Goal: Use online tool/utility

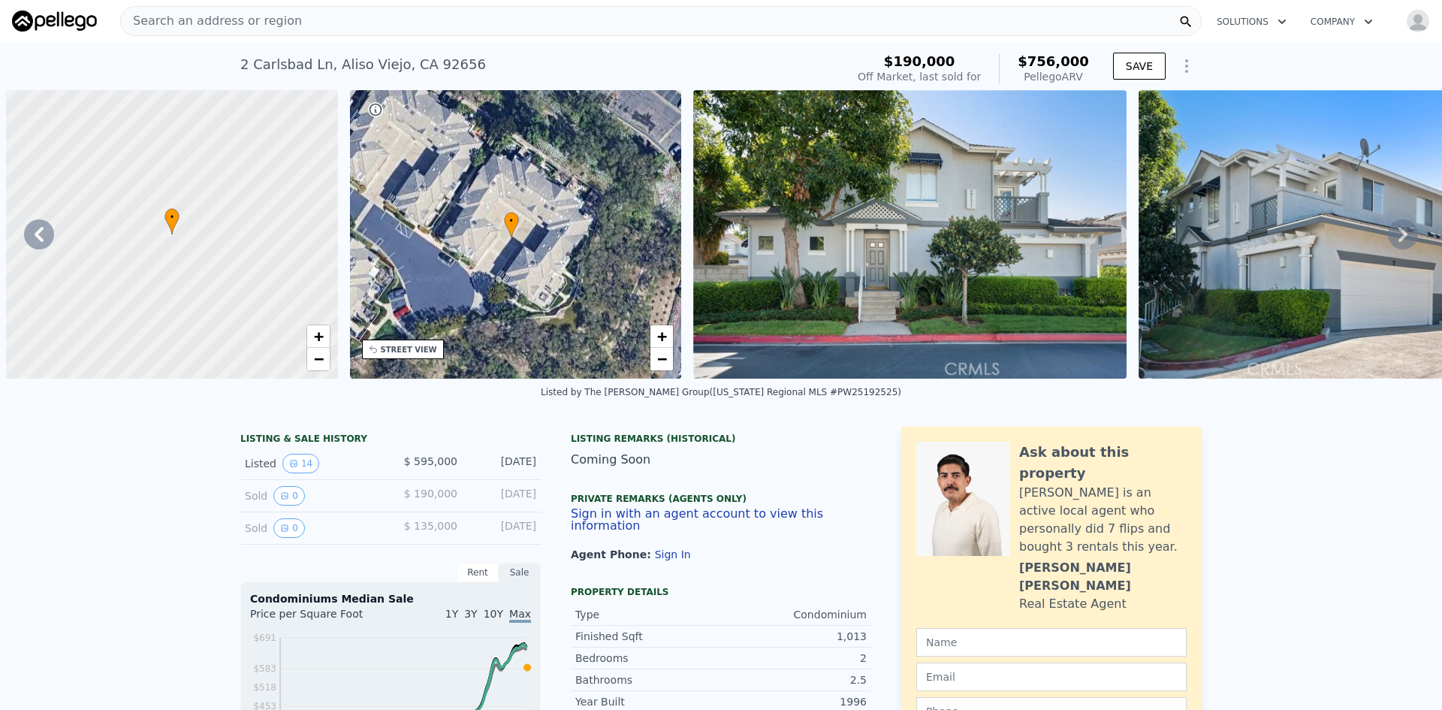
scroll to position [0, 5140]
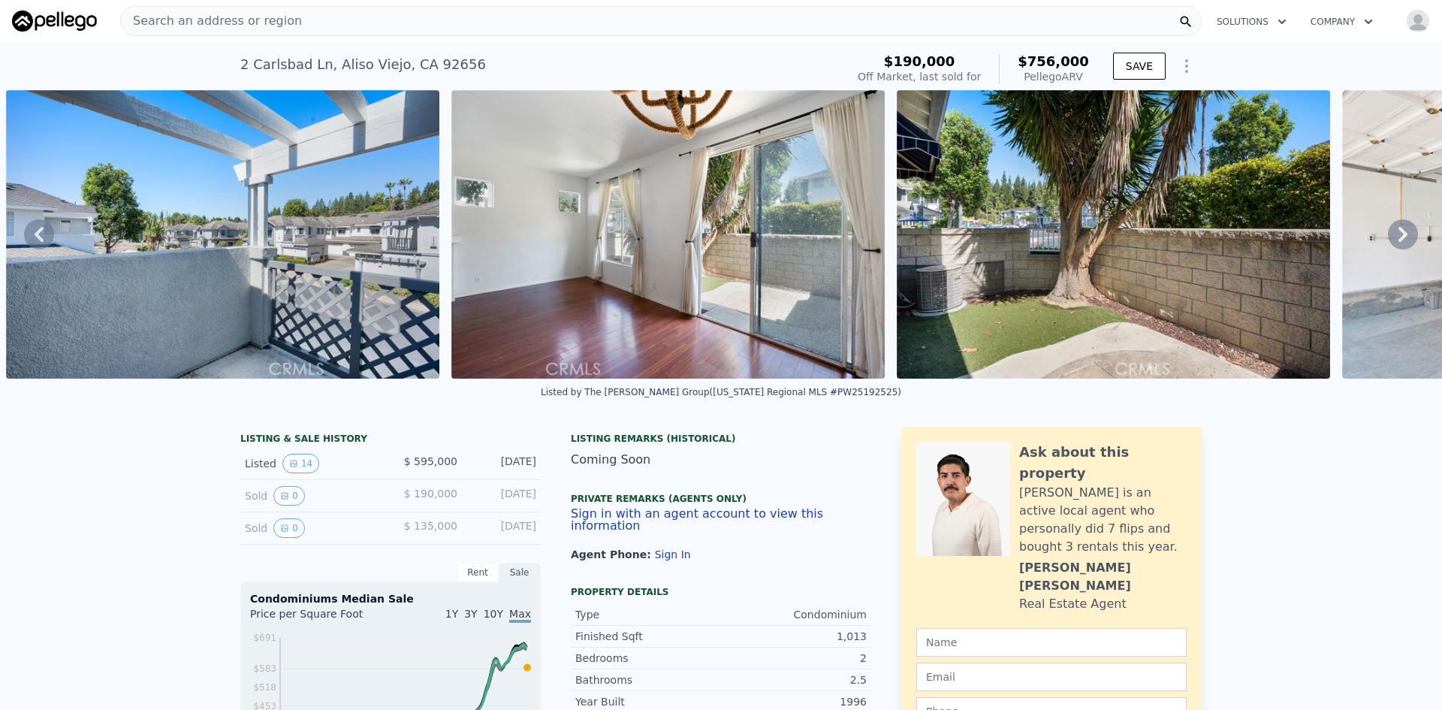
type input "$ 0"
type input "$ 74,799"
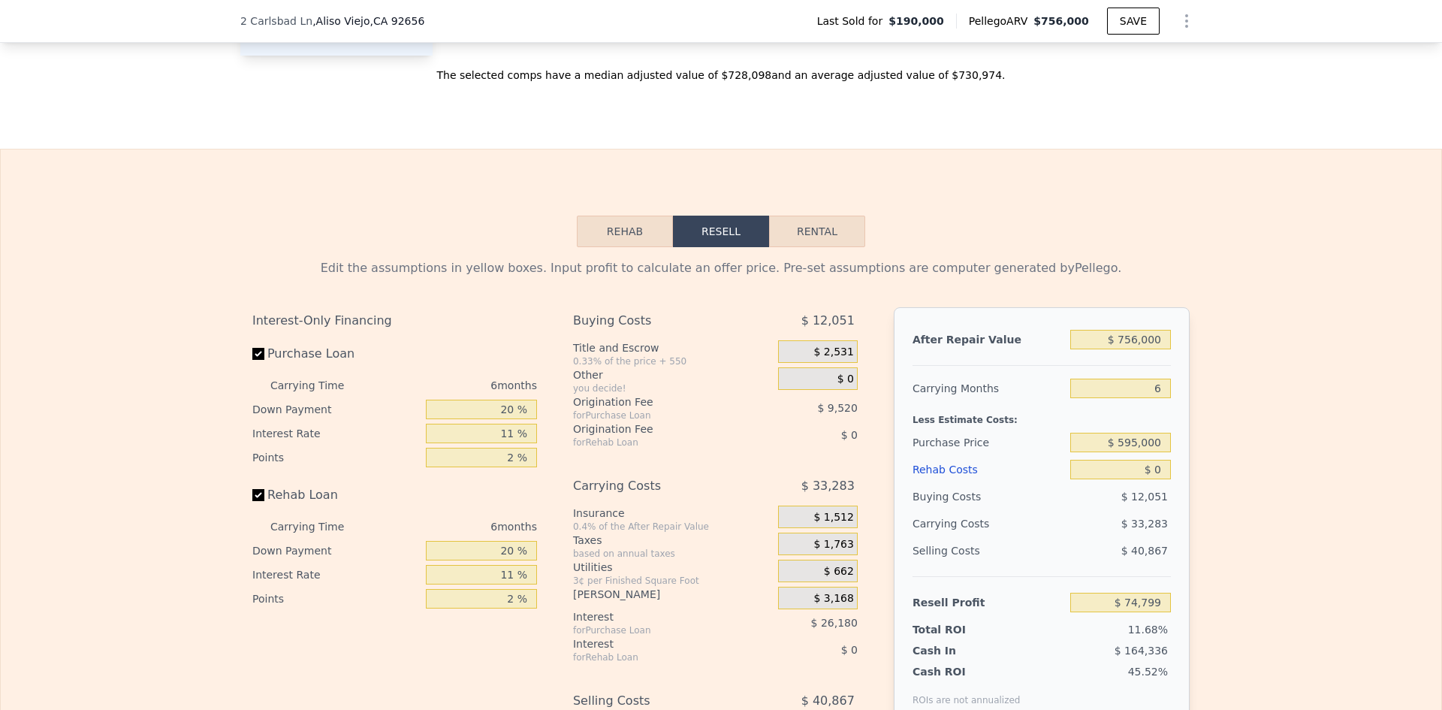
scroll to position [2135, 0]
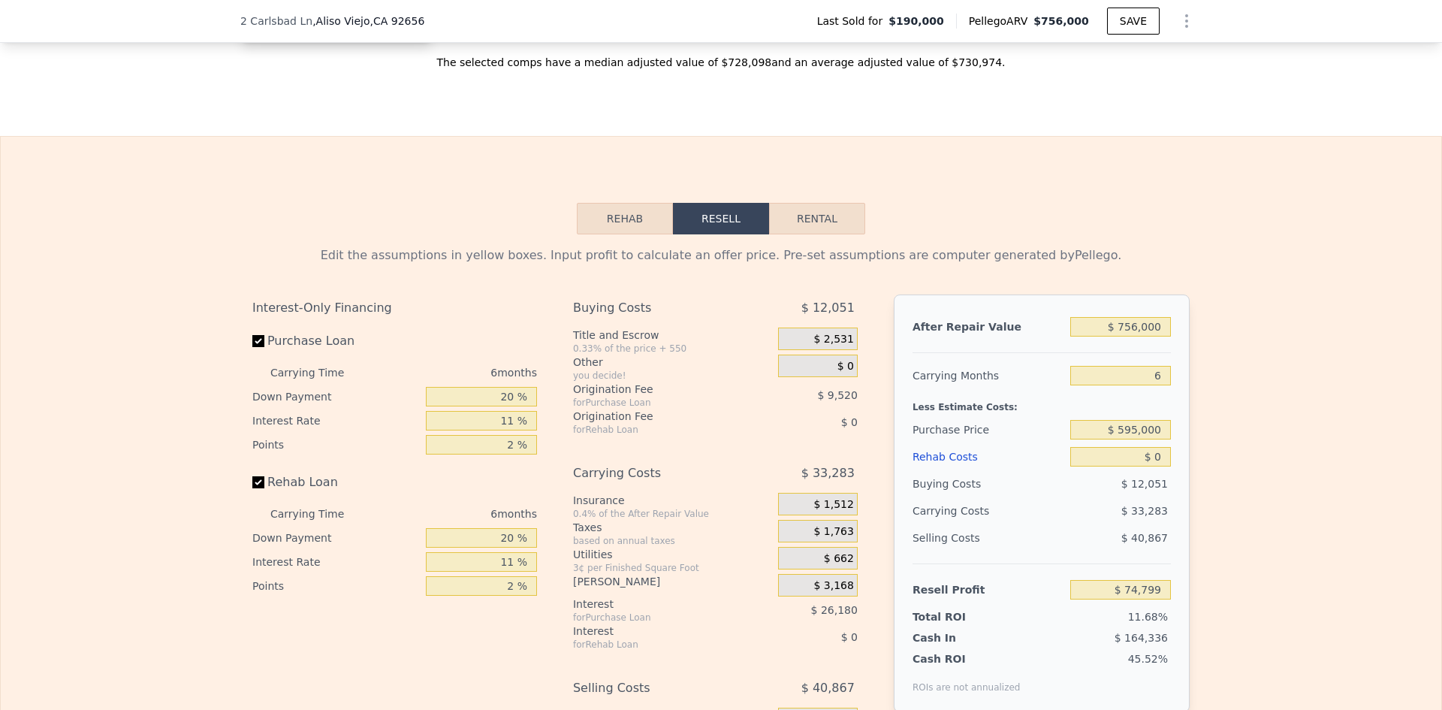
click at [796, 234] on button "Rental" at bounding box center [817, 219] width 96 height 32
select select "30"
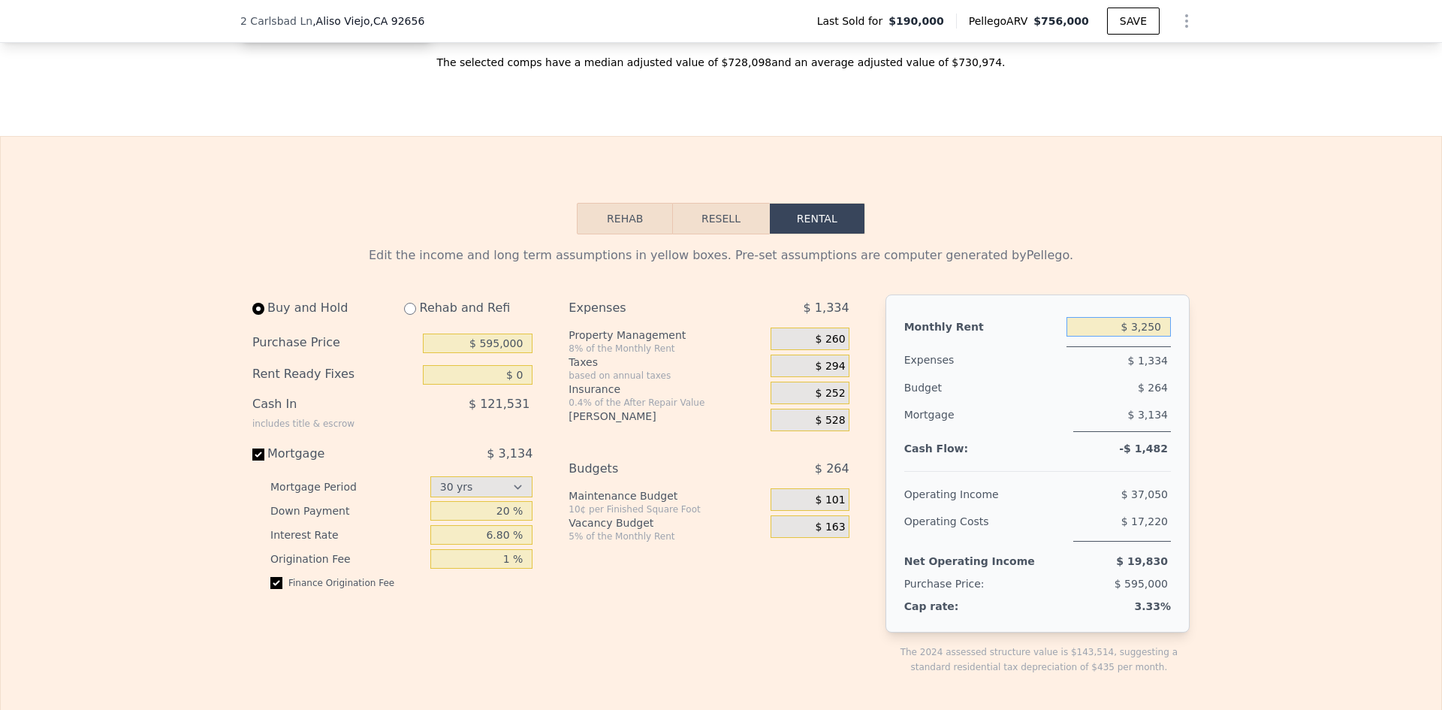
drag, startPoint x: 1153, startPoint y: 346, endPoint x: 1121, endPoint y: 347, distance: 32.3
click at [1121, 336] on input "$ 3,250" at bounding box center [1118, 327] width 104 height 20
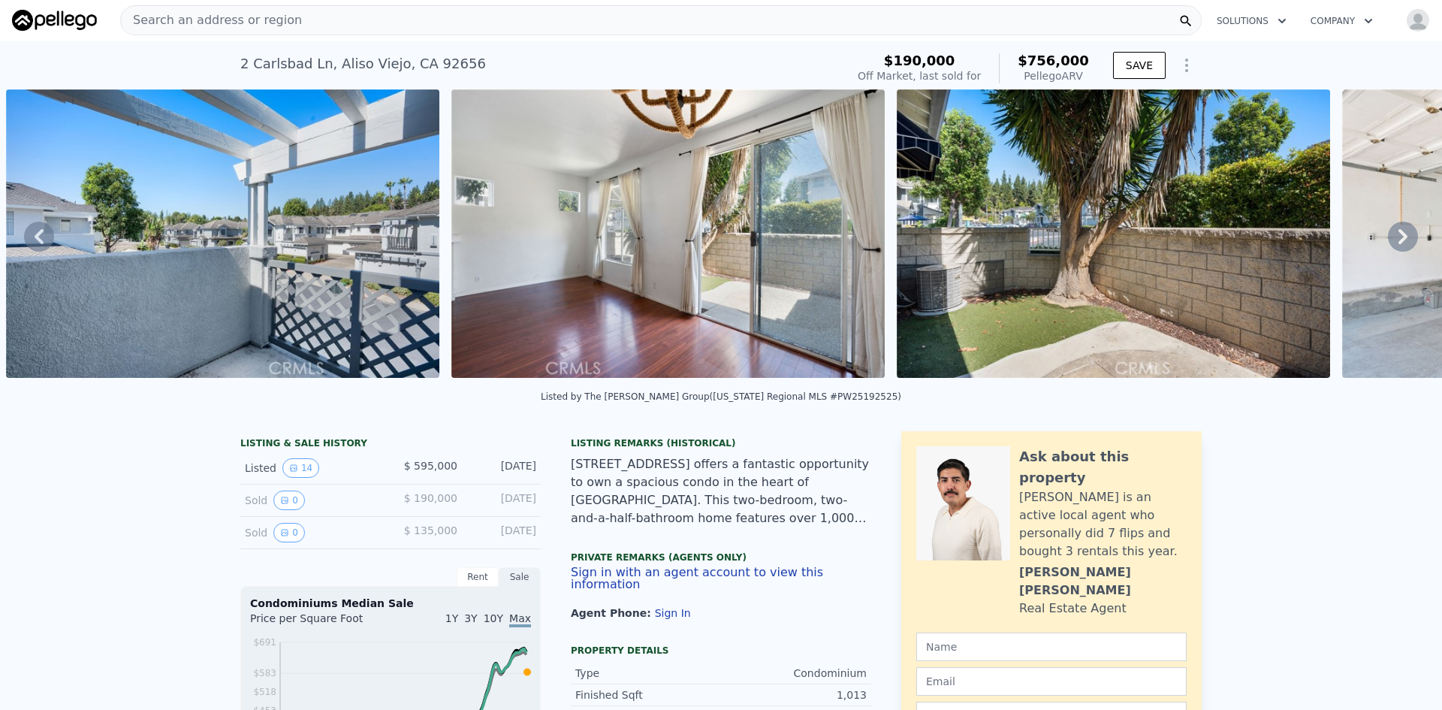
scroll to position [0, 0]
click at [1071, 281] on img at bounding box center [1113, 234] width 433 height 288
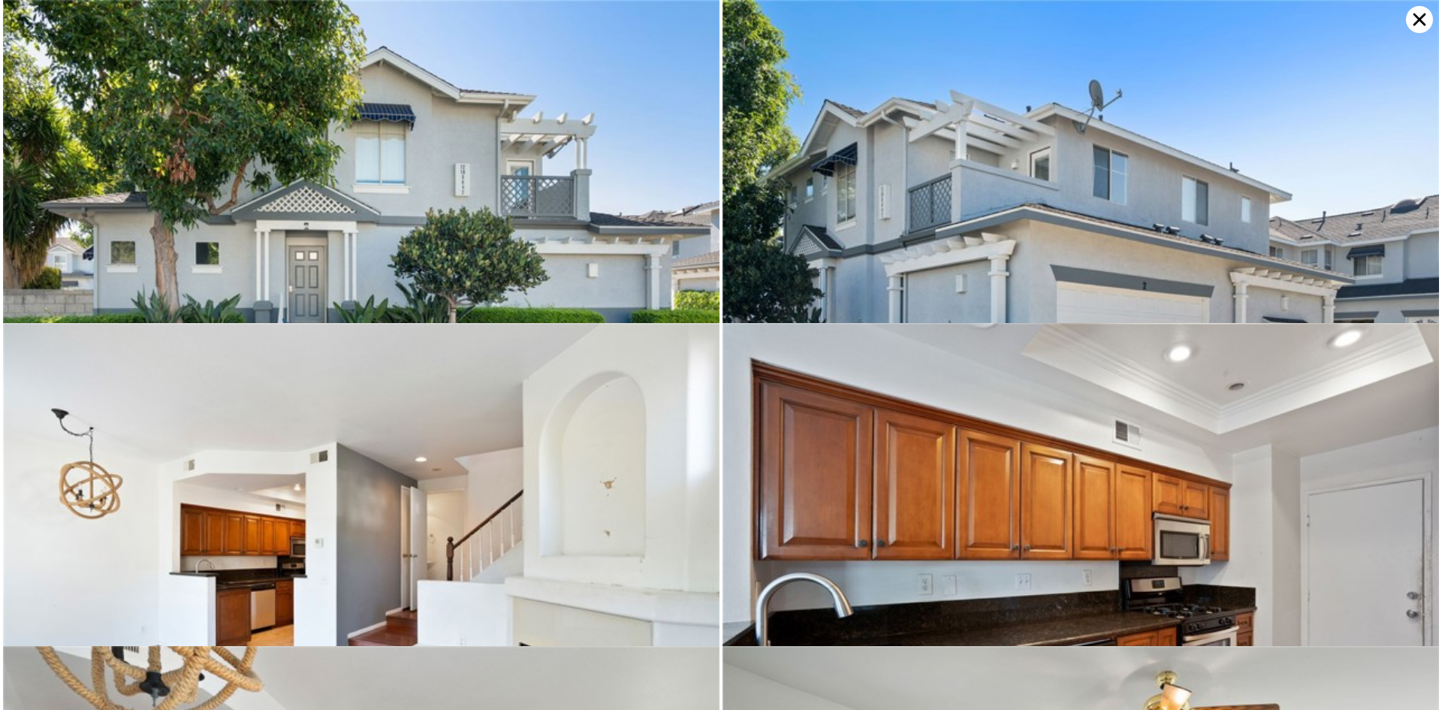
click at [1411, 16] on icon at bounding box center [1419, 19] width 27 height 27
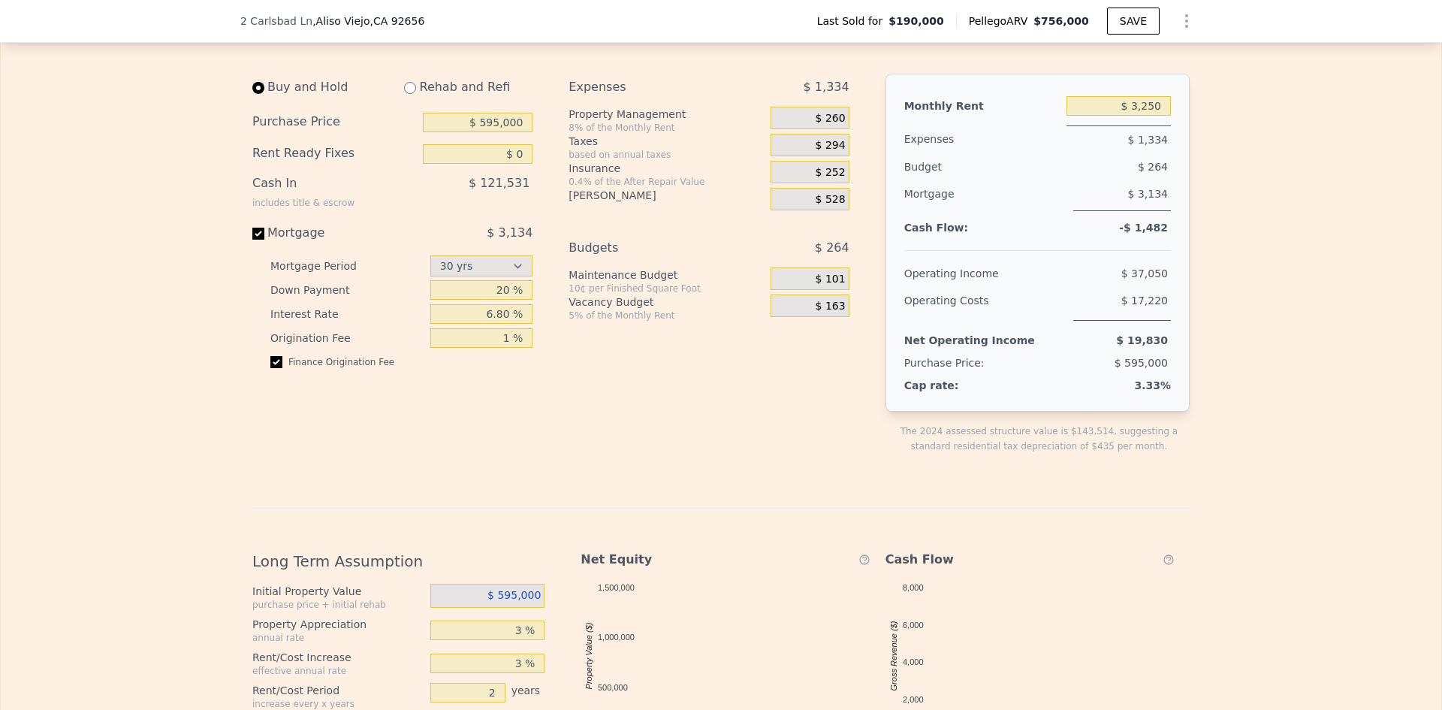
scroll to position [2360, 0]
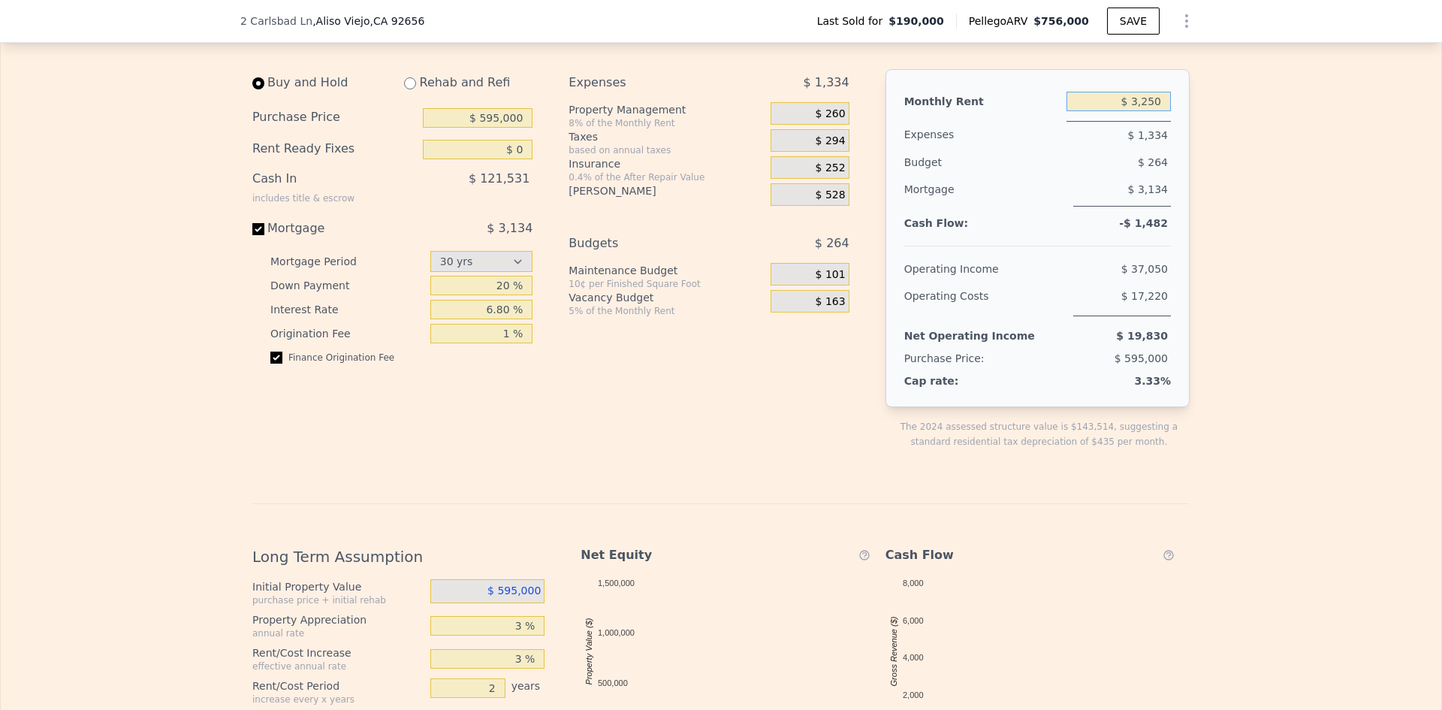
drag, startPoint x: 1157, startPoint y: 122, endPoint x: 1122, endPoint y: 127, distance: 34.8
click at [1122, 111] on input "$ 3,250" at bounding box center [1118, 102] width 104 height 20
click at [1253, 190] on div "Edit the income and long term assumptions in yellow boxes. Pre-set assumptions …" at bounding box center [721, 519] width 1440 height 1021
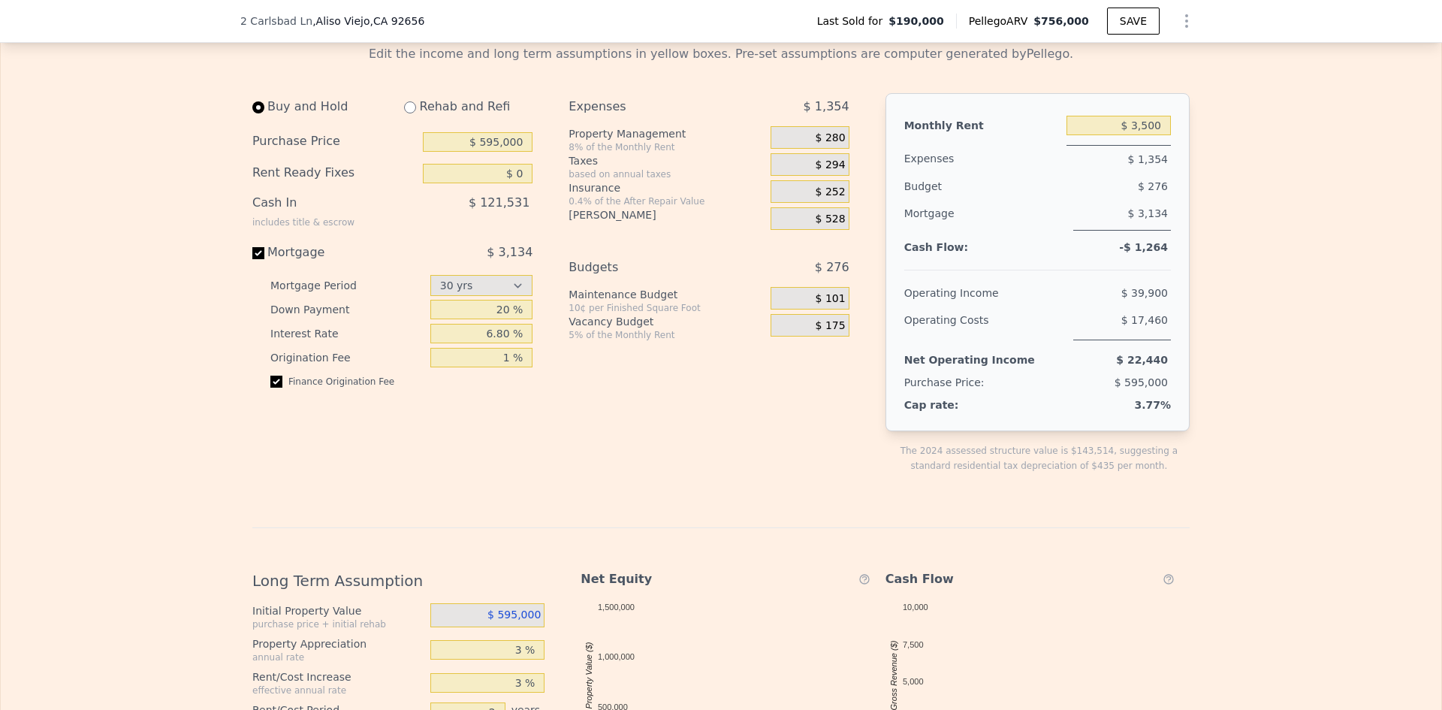
scroll to position [2323, 0]
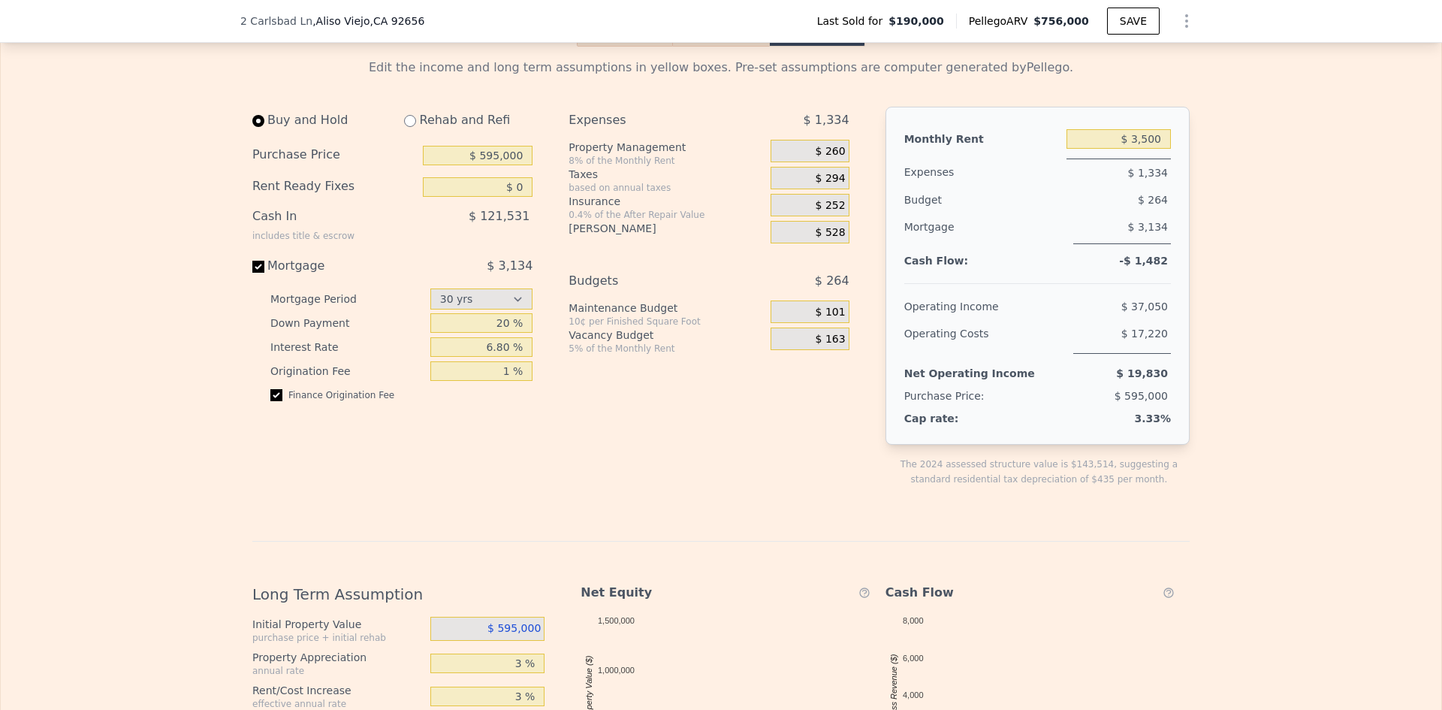
type input "$ 3,250"
drag, startPoint x: 506, startPoint y: 366, endPoint x: 465, endPoint y: 375, distance: 42.3
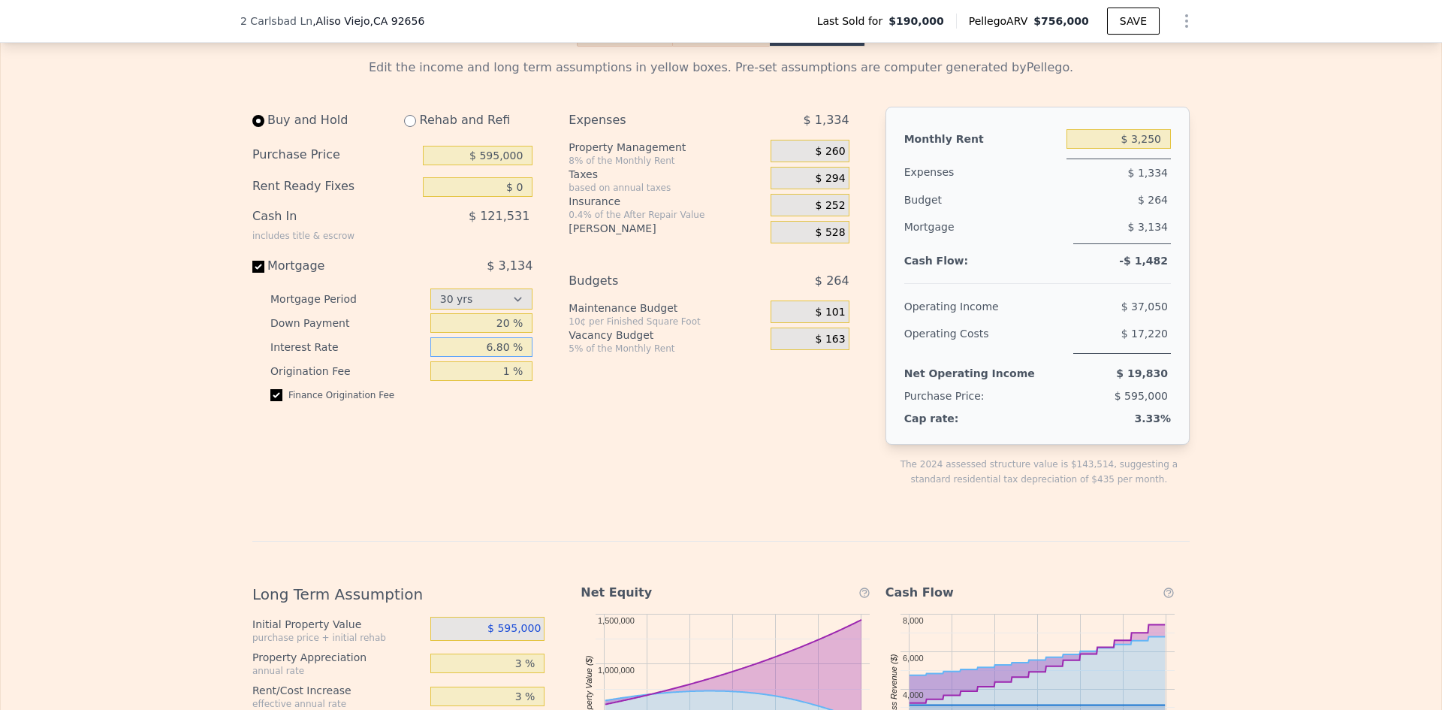
click at [465, 357] on input "6.80 %" at bounding box center [481, 347] width 103 height 20
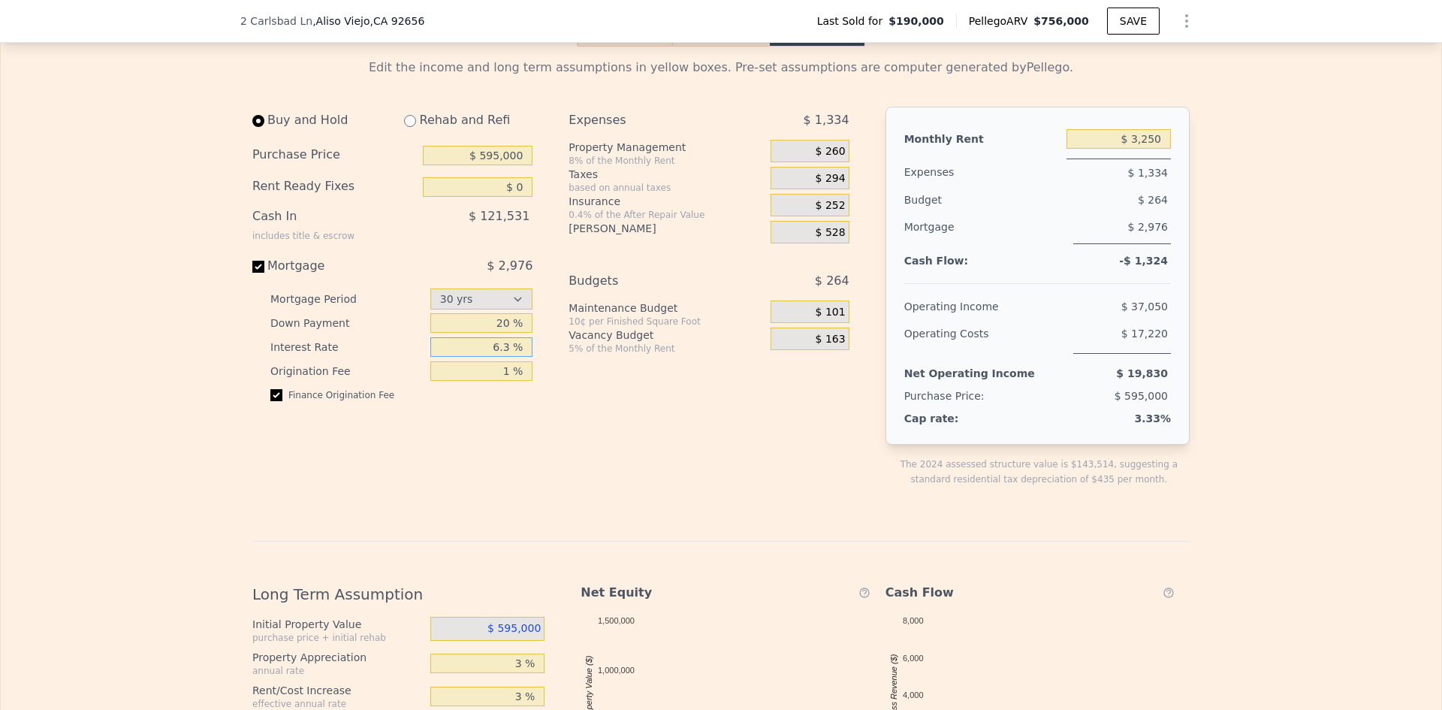
type input "6.3 %"
click at [605, 424] on div "Expenses $ 1,334 Property Management 8% of the Monthly Rent $ 260 Taxes based o…" at bounding box center [715, 309] width 292 height 404
click at [813, 428] on div "Expenses $ 1,334 Property Management 8% of the Monthly Rent $ 260 Taxes based o…" at bounding box center [715, 309] width 292 height 404
